Goal: Task Accomplishment & Management: Complete application form

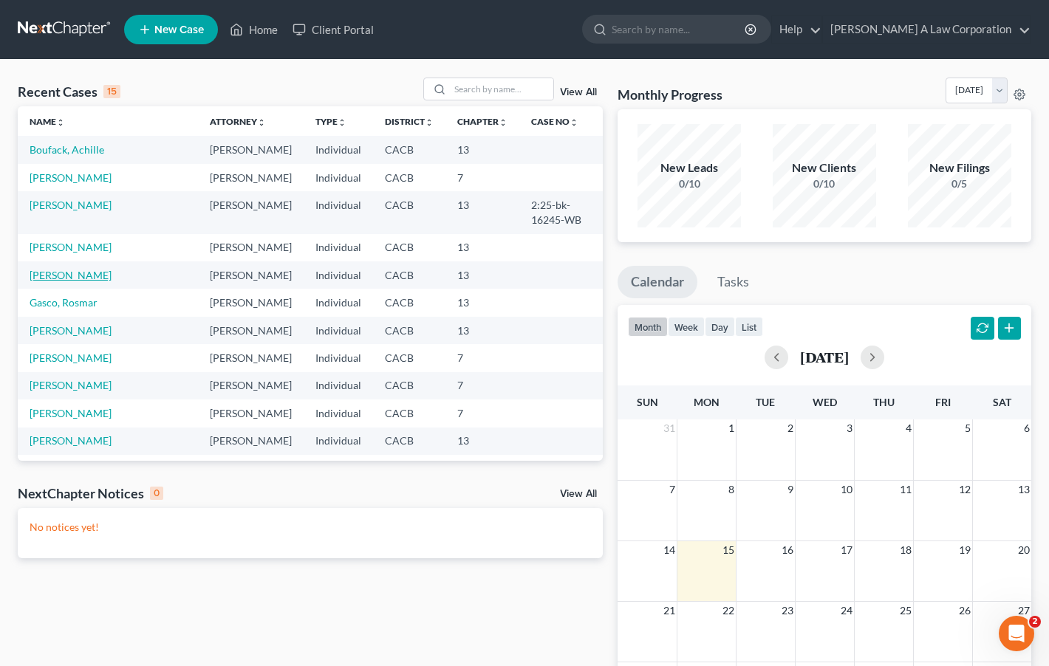
click at [71, 269] on link "[PERSON_NAME]" at bounding box center [71, 275] width 82 height 13
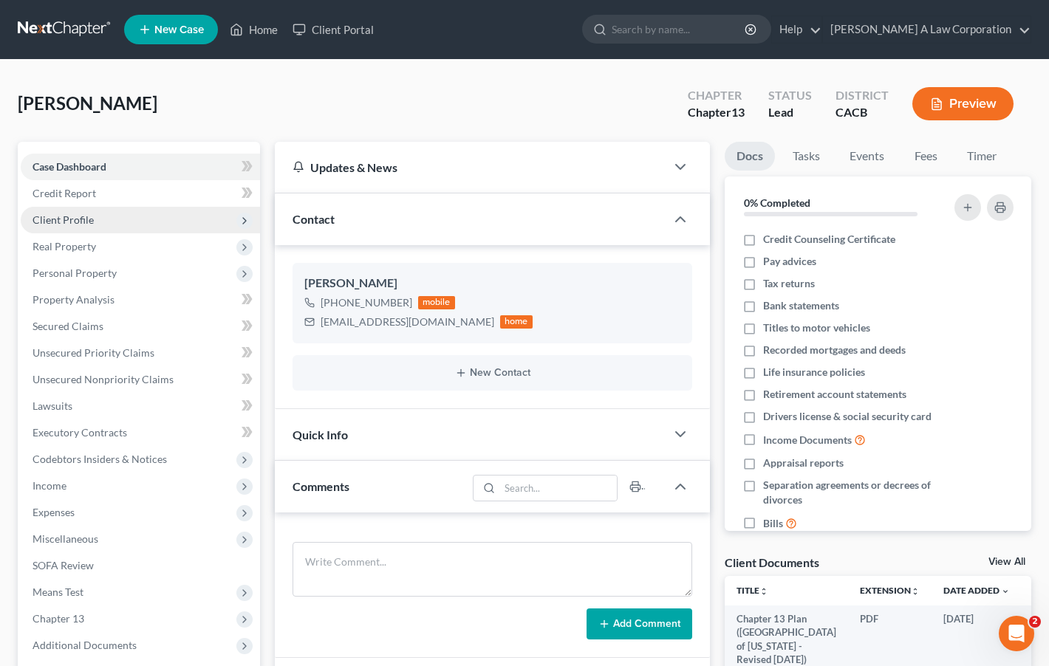
click at [88, 214] on span "Client Profile" at bounding box center [63, 220] width 61 height 13
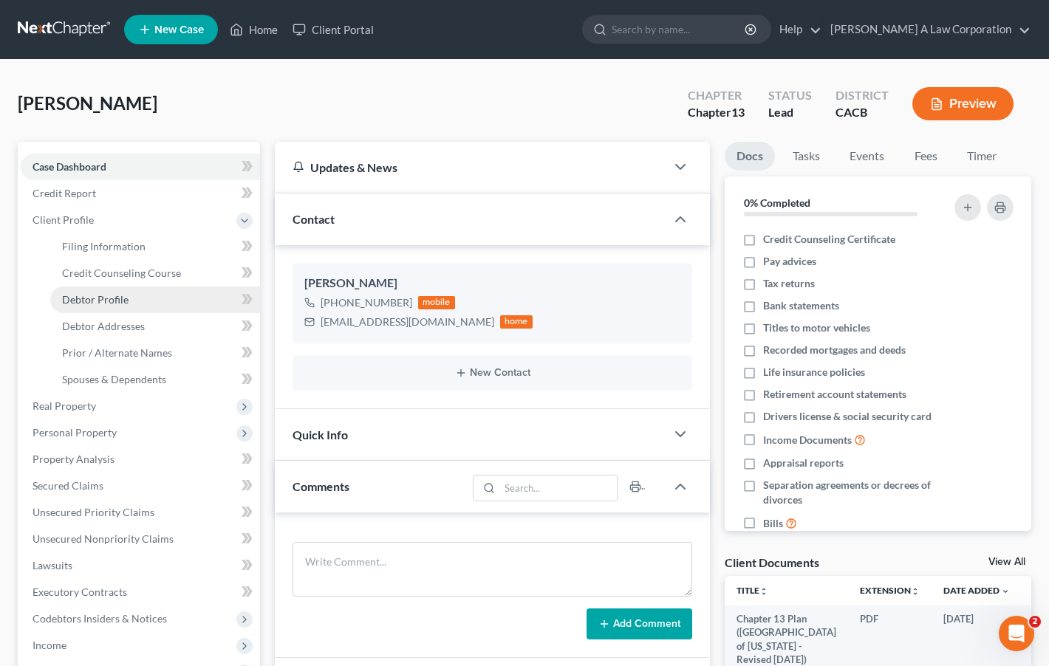
click at [103, 302] on span "Debtor Profile" at bounding box center [95, 299] width 66 height 13
select select "1"
select select "3"
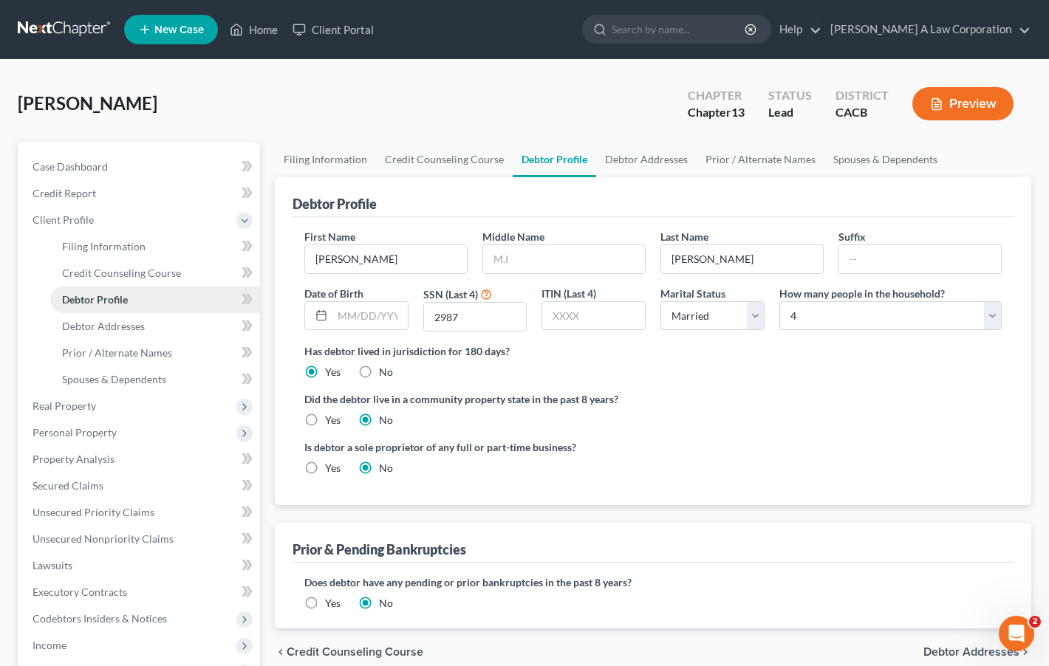
click at [103, 302] on span "Debtor Profile" at bounding box center [95, 299] width 66 height 13
click at [801, 267] on input "[PERSON_NAME]" at bounding box center [742, 259] width 162 height 28
click at [783, 260] on input "[PERSON_NAME]" at bounding box center [742, 259] width 162 height 28
type input "[PERSON_NAME]"
click at [709, 258] on input "[PERSON_NAME]" at bounding box center [742, 259] width 162 height 28
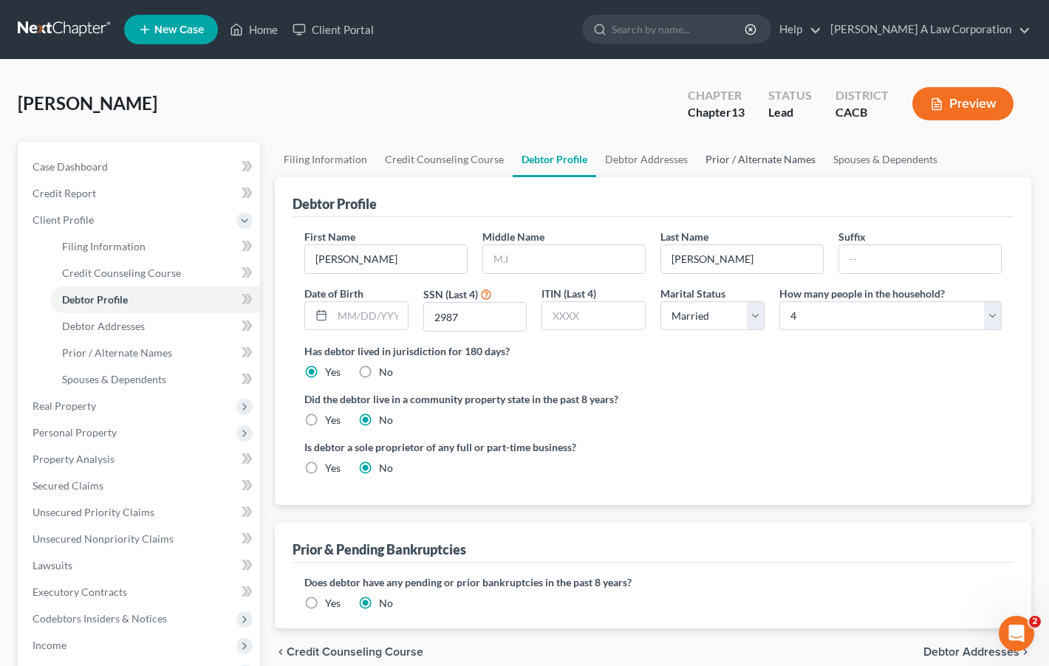
click at [761, 165] on link "Prior / Alternate Names" at bounding box center [761, 159] width 128 height 35
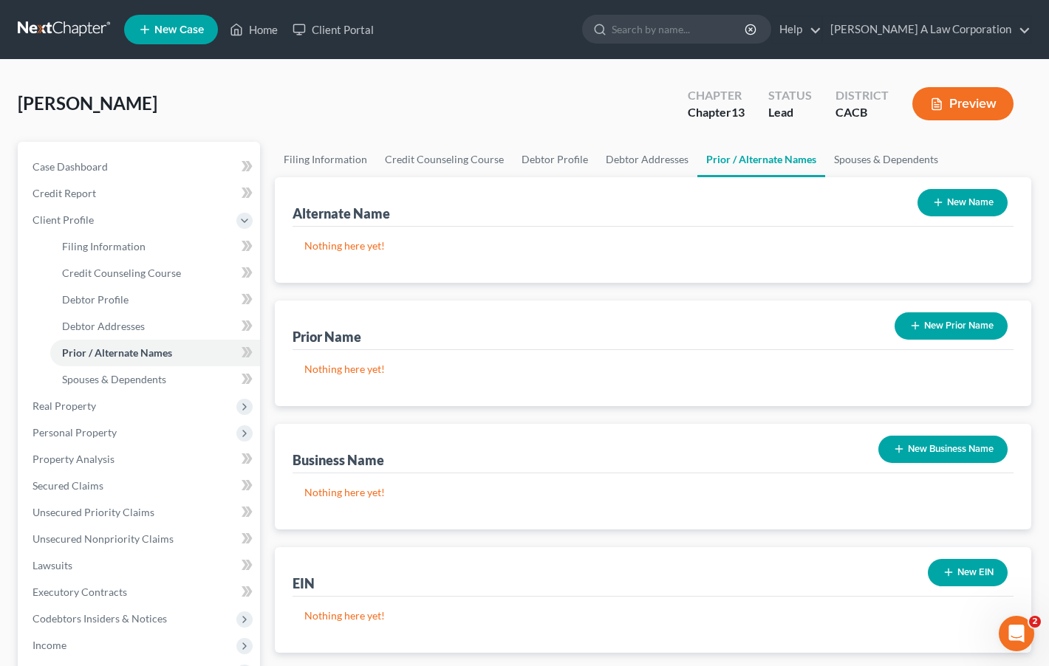
click at [983, 195] on button "New Name" at bounding box center [963, 202] width 90 height 27
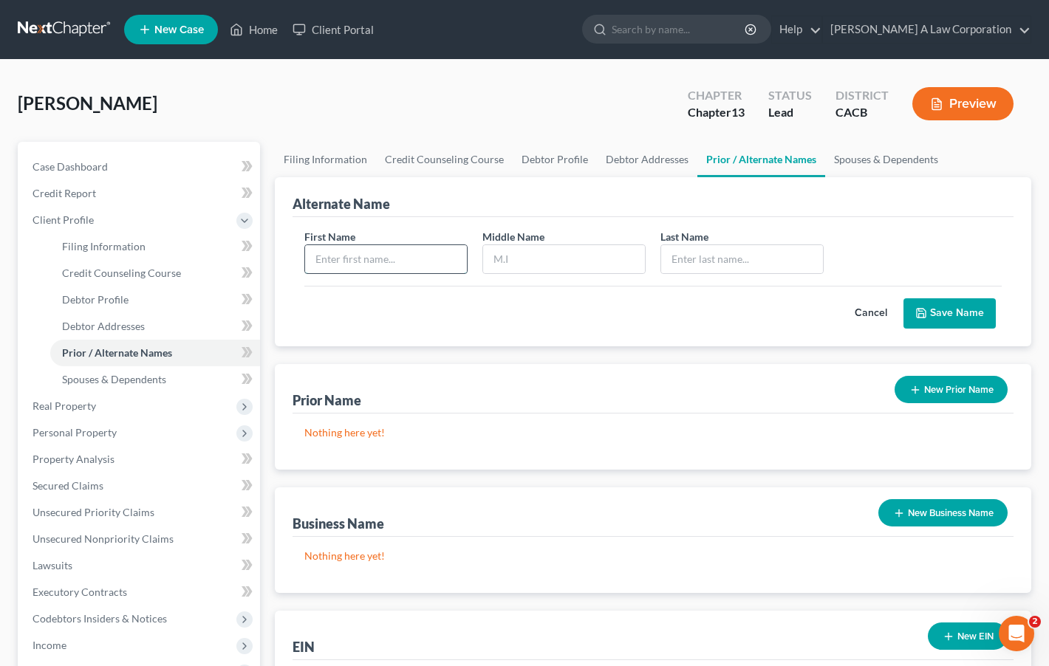
click at [396, 265] on input "text" at bounding box center [386, 259] width 162 height 28
type input "[PERSON_NAME]"
click at [956, 304] on button "Save Name" at bounding box center [950, 313] width 92 height 31
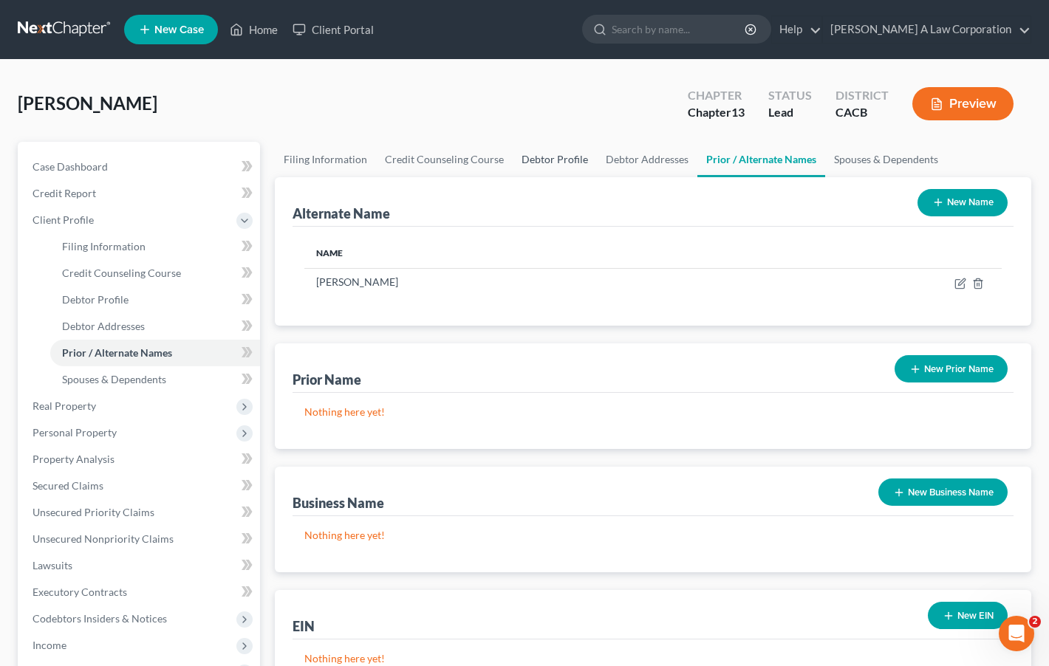
click at [564, 153] on link "Debtor Profile" at bounding box center [555, 159] width 84 height 35
select select "1"
select select "3"
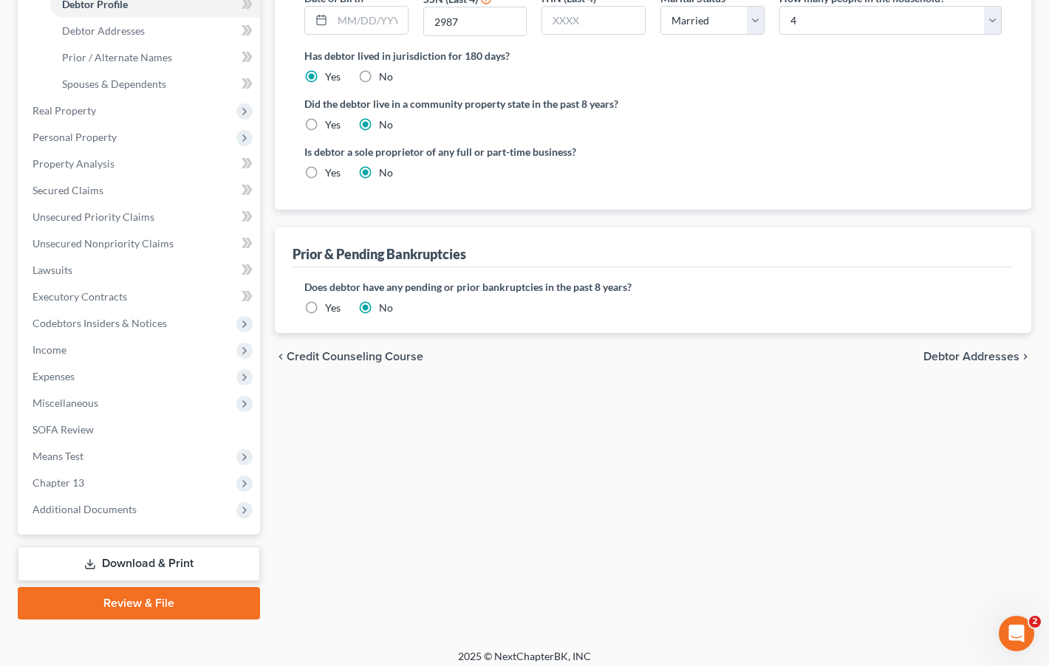
scroll to position [296, 0]
click at [141, 570] on link "Download & Print" at bounding box center [139, 563] width 242 height 35
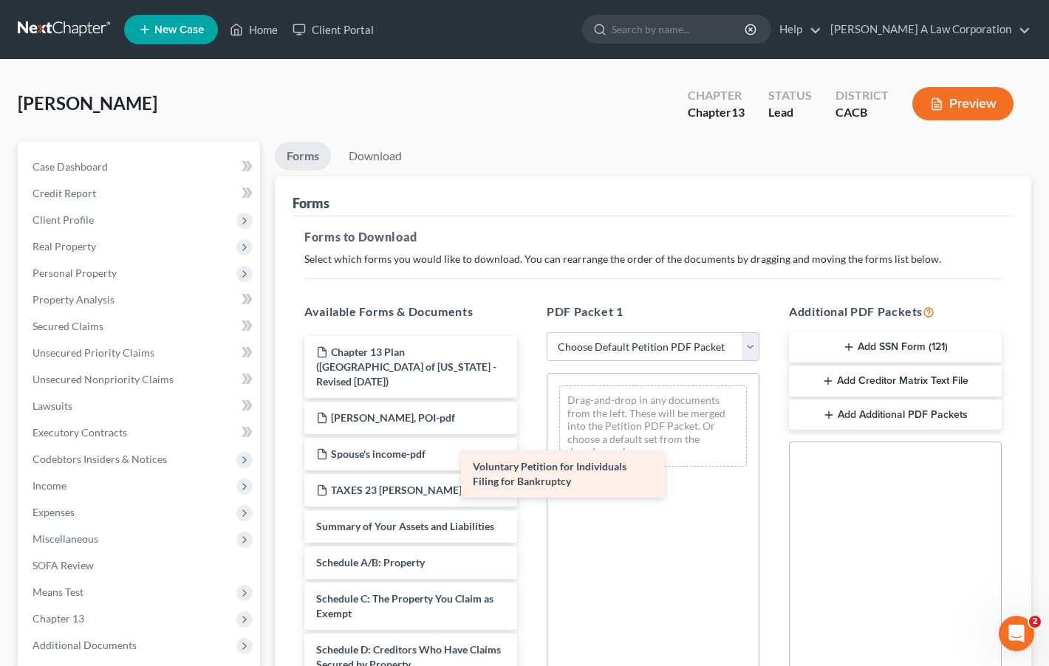
drag, startPoint x: 436, startPoint y: 528, endPoint x: 597, endPoint y: 485, distance: 166.9
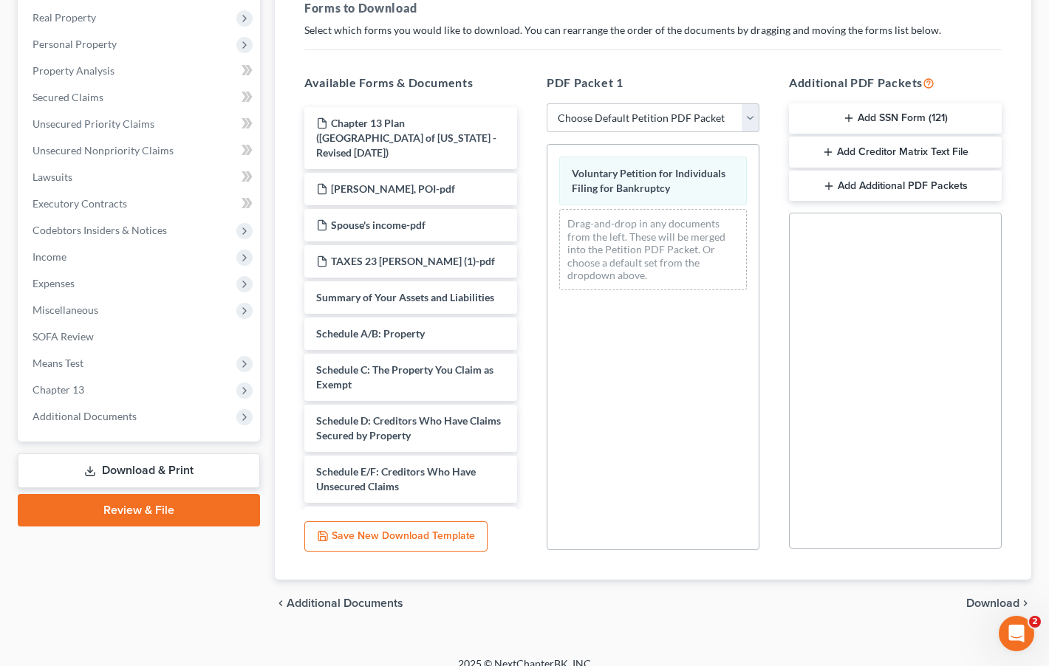
scroll to position [245, 0]
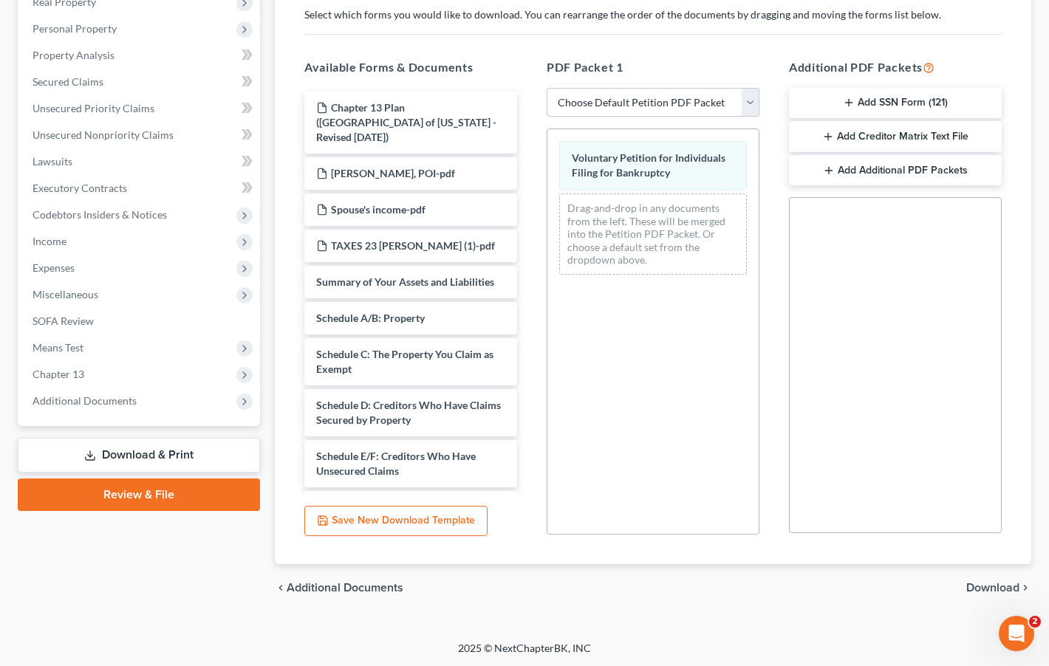
click at [999, 588] on span "Download" at bounding box center [992, 588] width 53 height 12
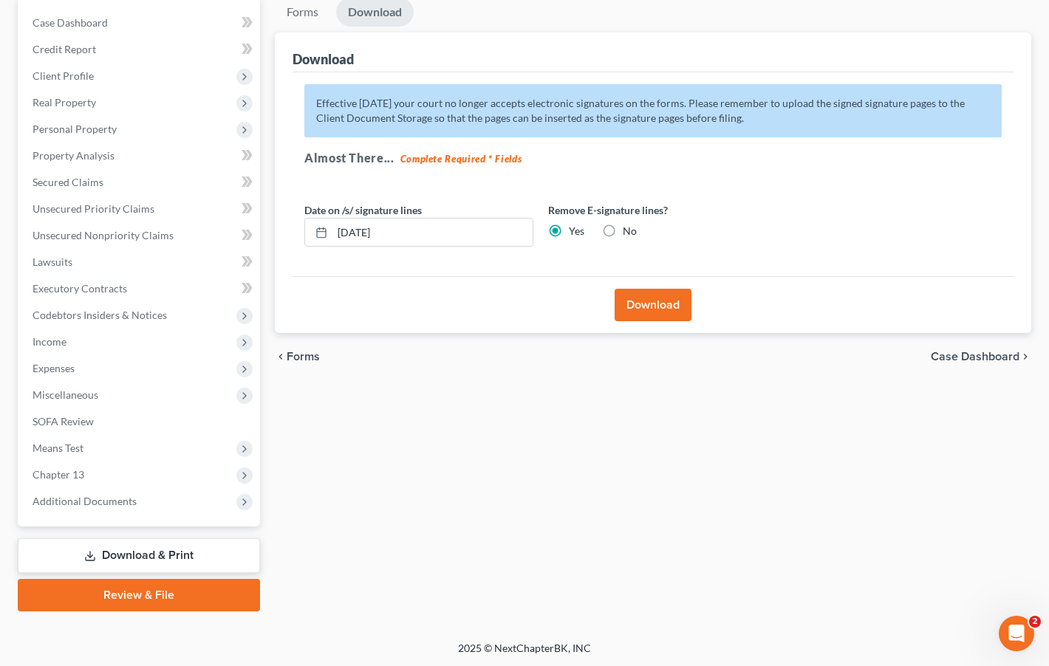
click at [638, 314] on button "Download" at bounding box center [653, 305] width 77 height 33
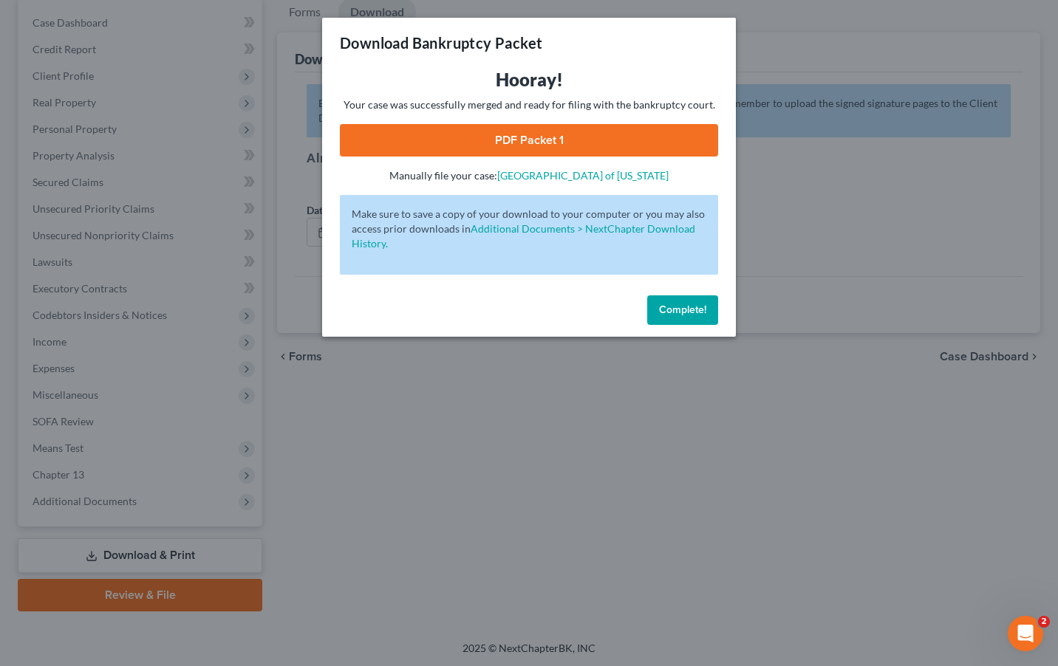
click at [477, 134] on link "PDF Packet 1" at bounding box center [529, 140] width 378 height 33
click at [673, 316] on button "Complete!" at bounding box center [682, 311] width 71 height 30
